Goal: Task Accomplishment & Management: Use online tool/utility

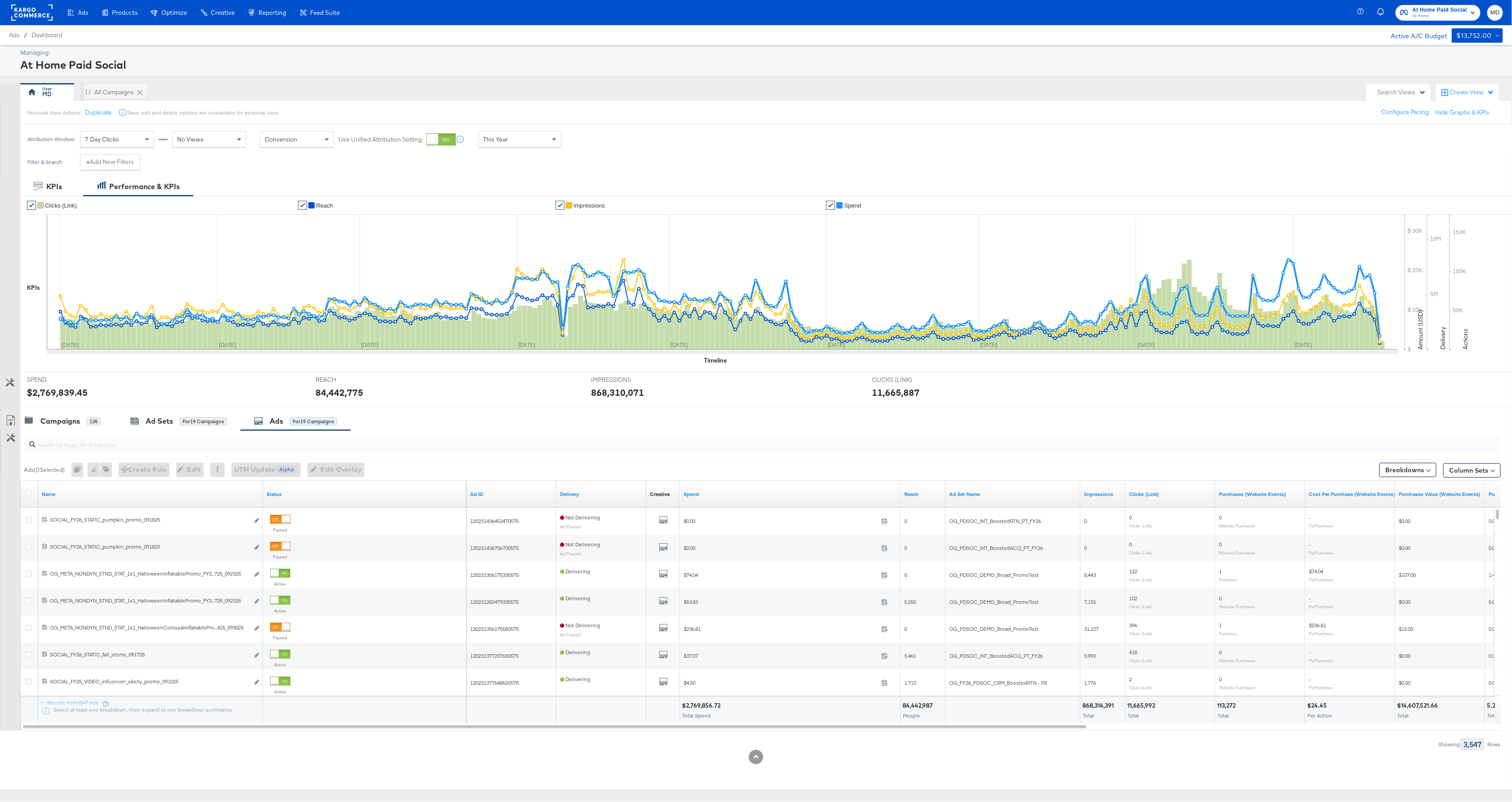
click at [241, 450] on input "search" at bounding box center [698, 441] width 1325 height 18
type input "kargo"
click at [430, 742] on div "Showing: 515 Rows" at bounding box center [750, 745] width 1501 height 11
click at [813, 492] on div "Spend" at bounding box center [790, 494] width 221 height 14
click at [722, 493] on link "Spend" at bounding box center [791, 494] width 214 height 8
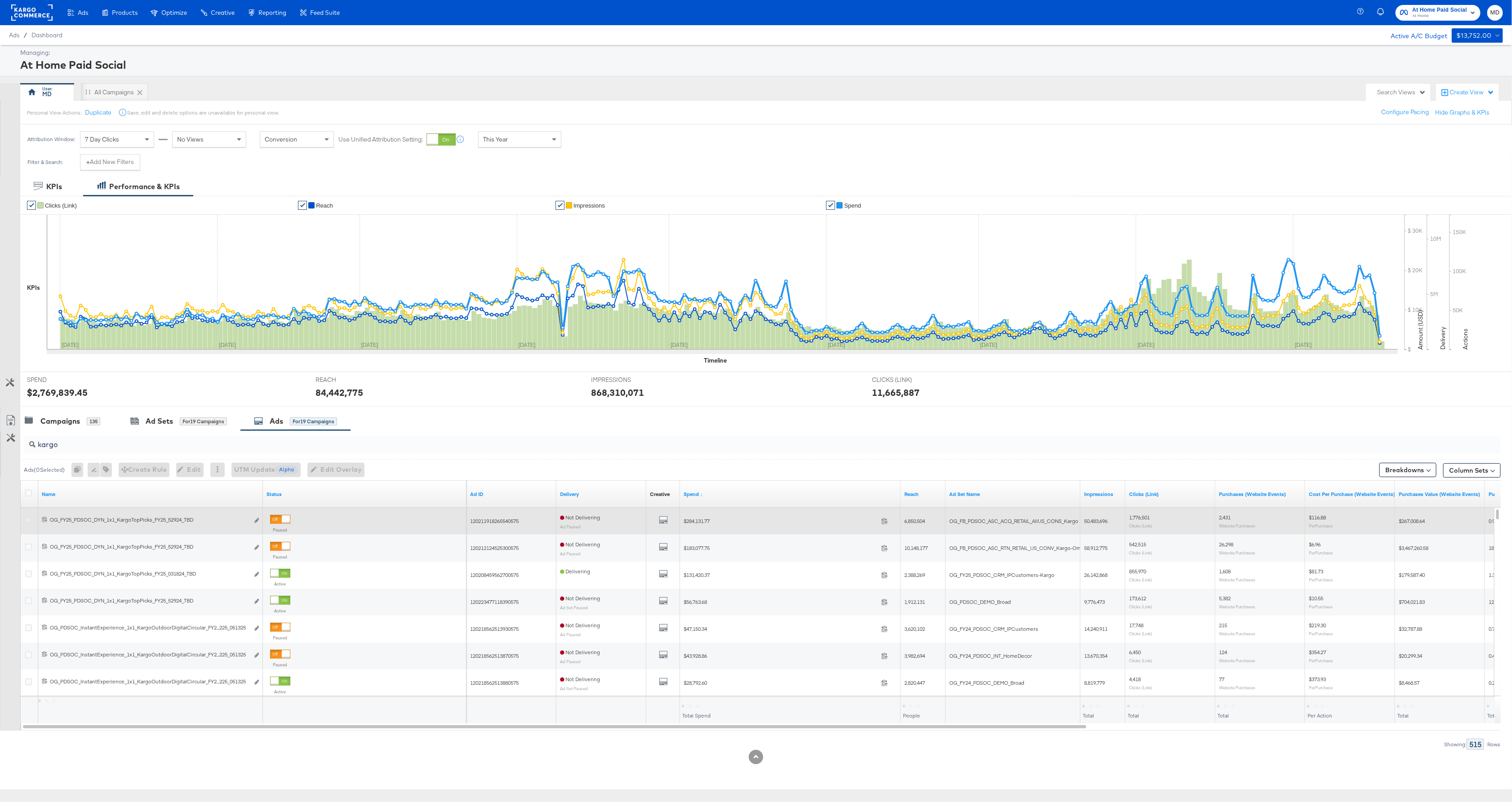
click at [27, 523] on icon at bounding box center [28, 520] width 7 height 7
click at [0, 0] on input "checkbox" at bounding box center [0, 0] width 0 height 0
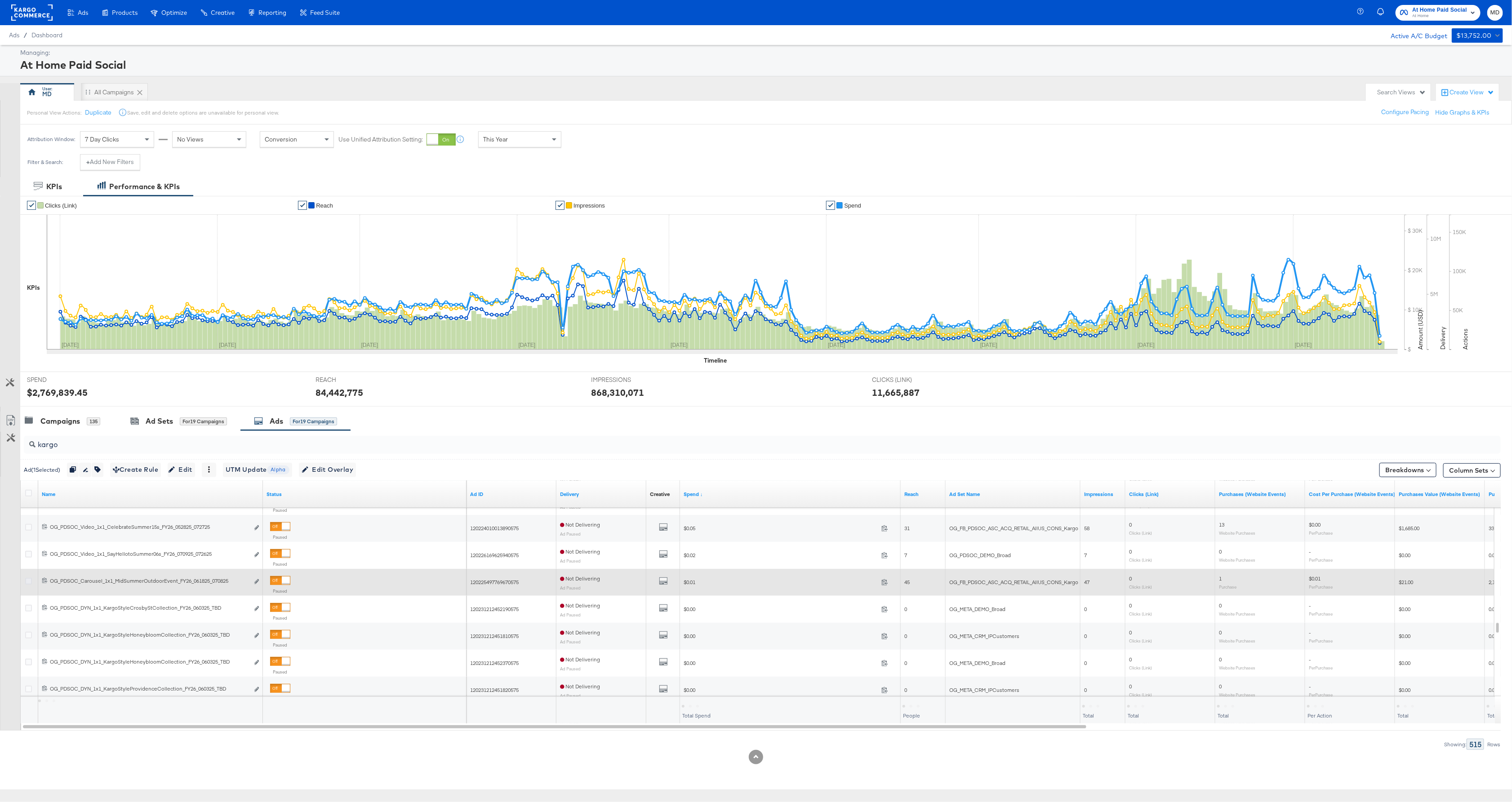
click at [27, 585] on icon at bounding box center [28, 581] width 7 height 7
click at [0, 0] on input "checkbox" at bounding box center [0, 0] width 0 height 0
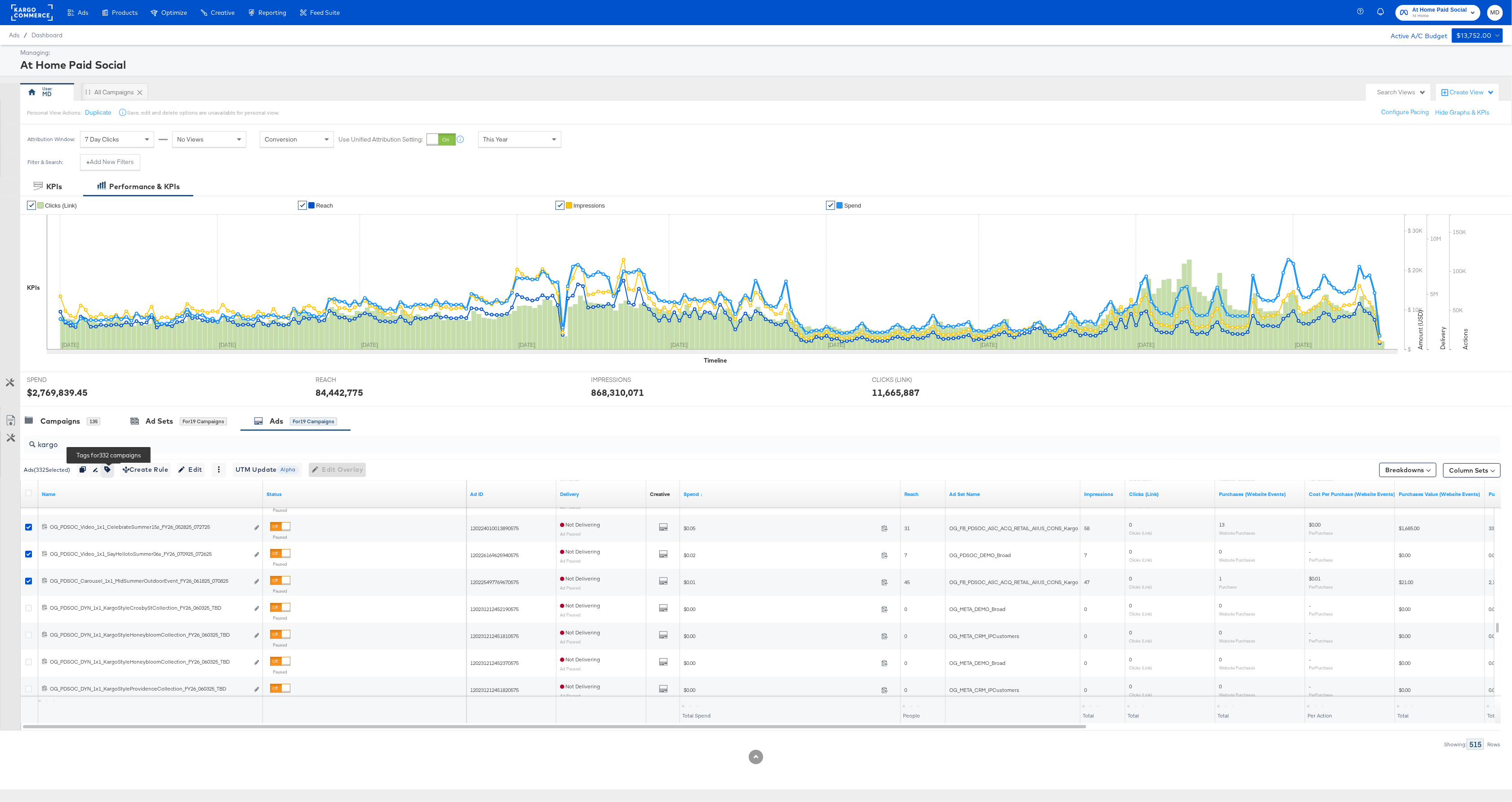
click at [114, 472] on button "button" at bounding box center [107, 470] width 11 height 14
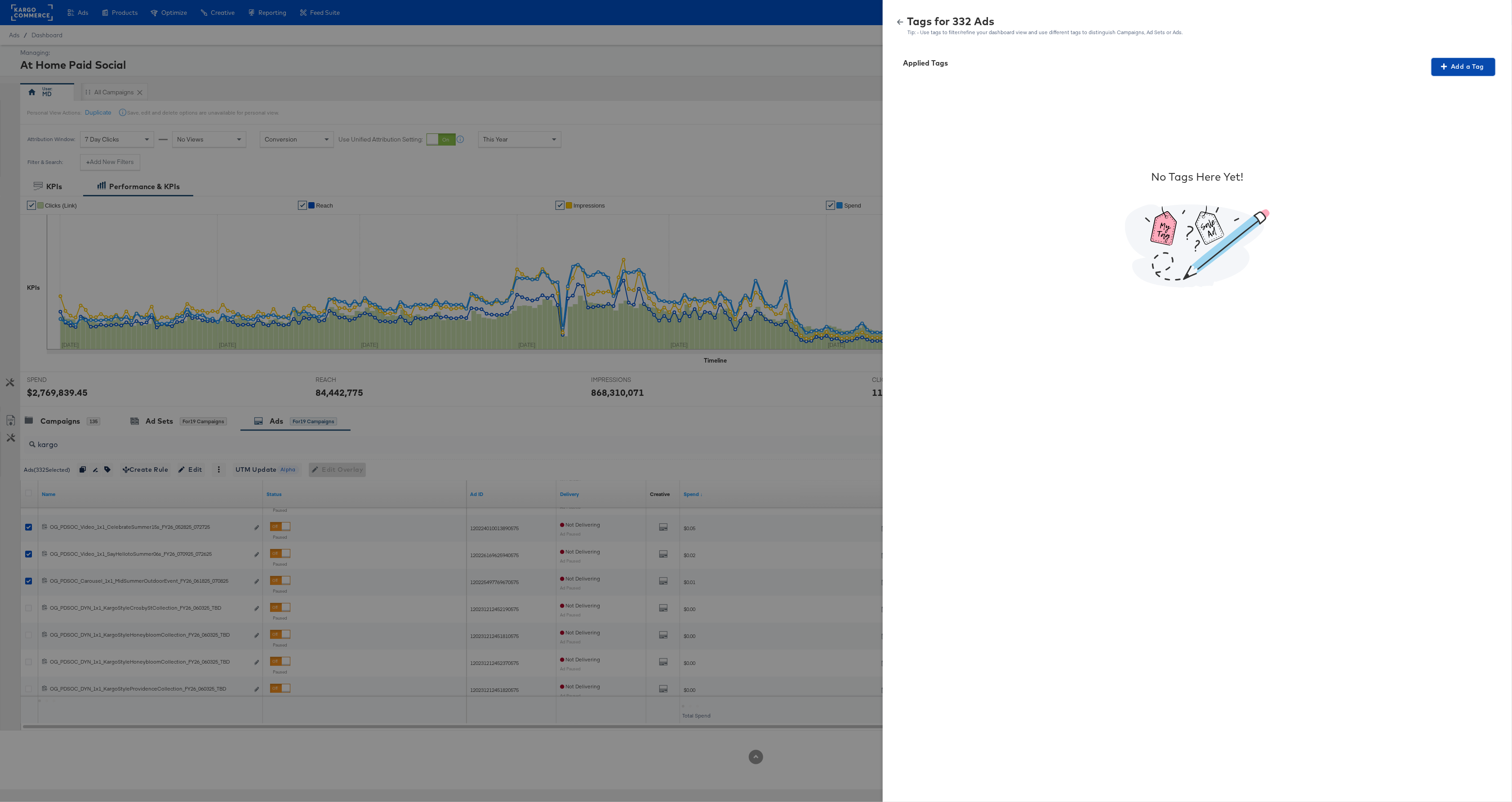
click at [1482, 62] on span "Add a Tag" at bounding box center [1464, 67] width 57 height 11
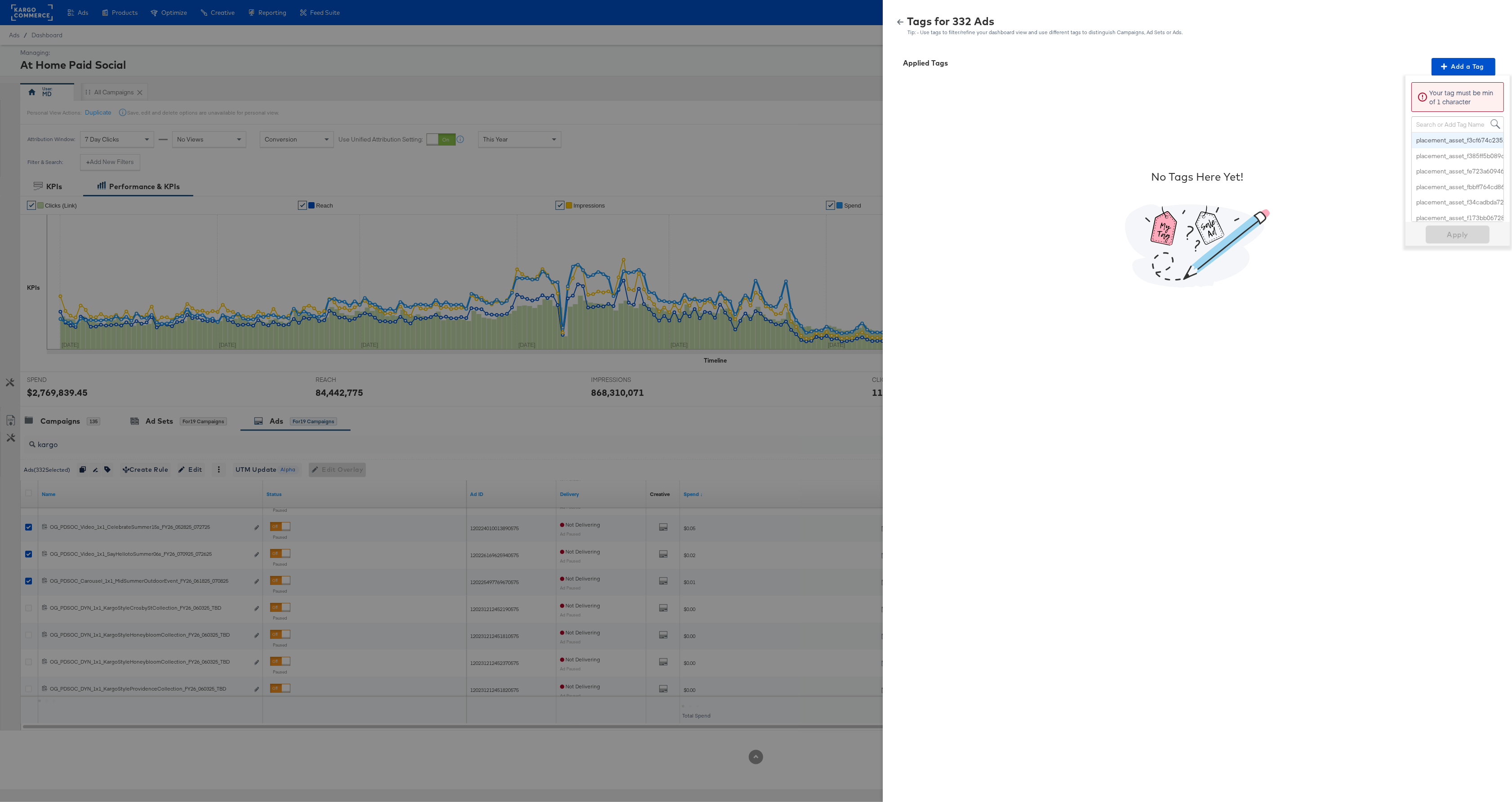
click at [1451, 125] on div "Search or Add Tag Name" at bounding box center [1457, 124] width 92 height 15
click at [1299, 173] on div "No Tags Here Yet!" at bounding box center [1198, 228] width 608 height 306
click at [898, 23] on icon "button" at bounding box center [900, 22] width 7 height 7
